Goal: Task Accomplishment & Management: Manage account settings

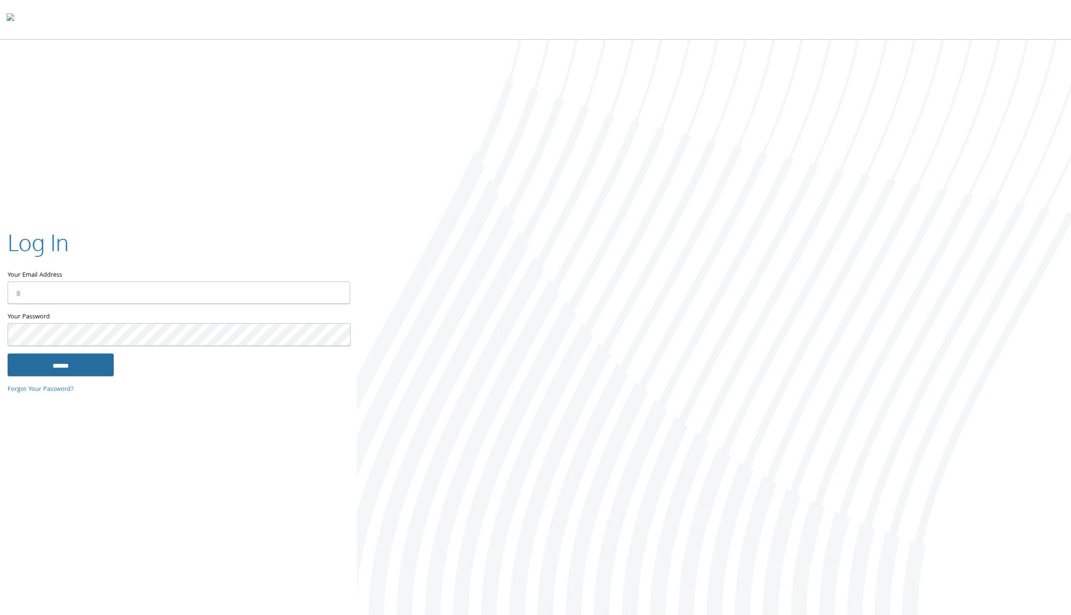
type input "**********"
click at [83, 370] on input "******" at bounding box center [61, 364] width 106 height 23
type input "**********"
click at [55, 370] on input "******" at bounding box center [61, 364] width 106 height 23
